Goal: Task Accomplishment & Management: Manage account settings

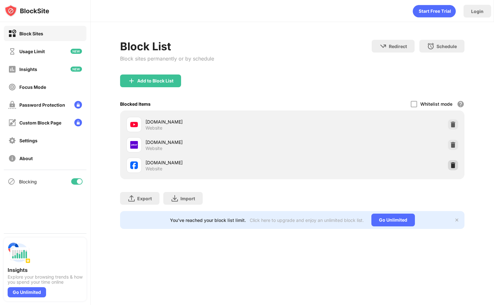
click at [451, 164] on img at bounding box center [453, 165] width 6 height 6
